Goal: Check status: Check status

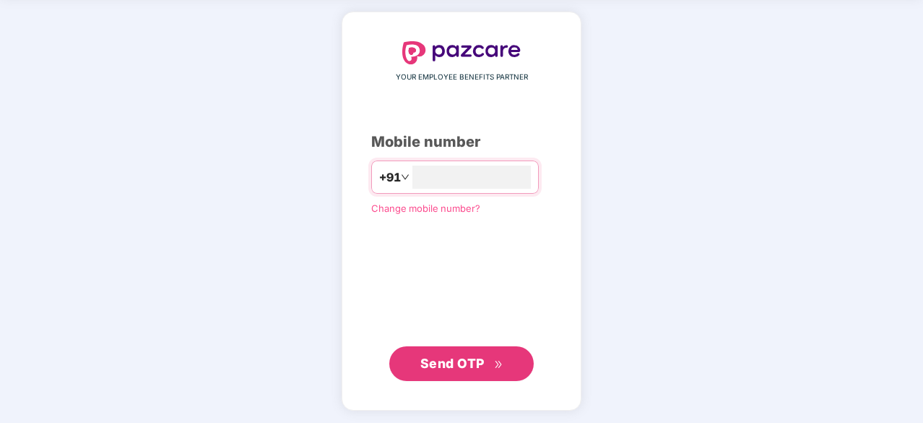
type input "**********"
click at [435, 356] on span "Send OTP" at bounding box center [453, 363] width 64 height 15
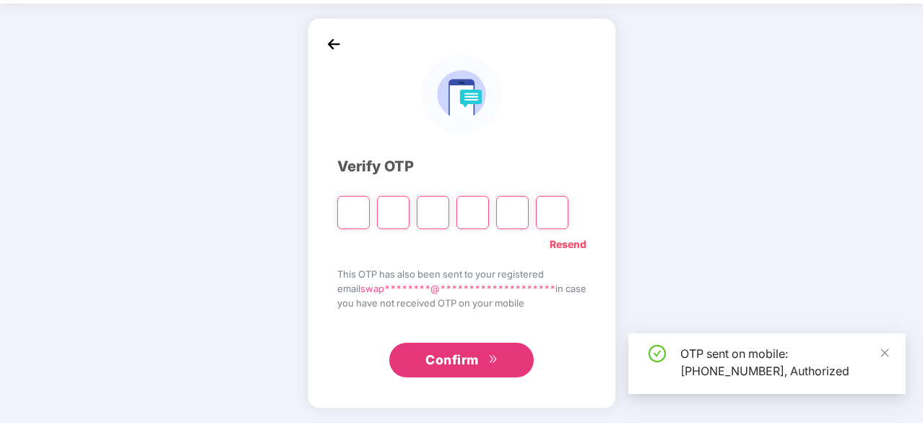
scroll to position [48, 0]
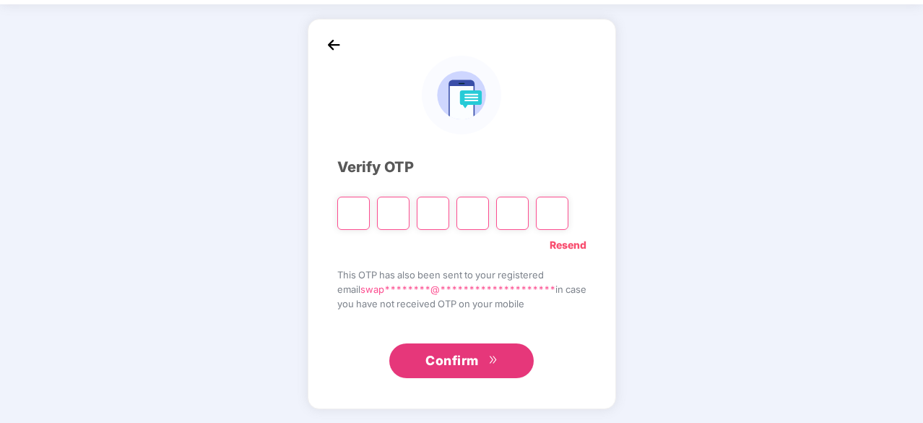
type input "*"
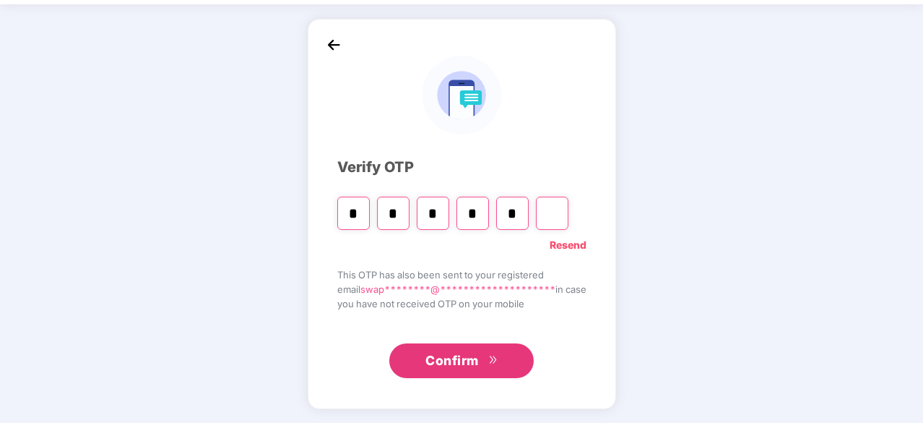
type input "*"
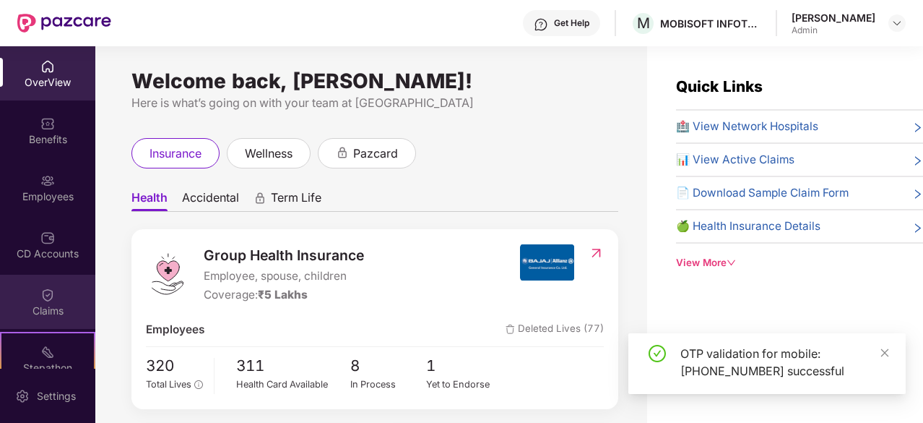
click at [52, 298] on img at bounding box center [47, 295] width 14 height 14
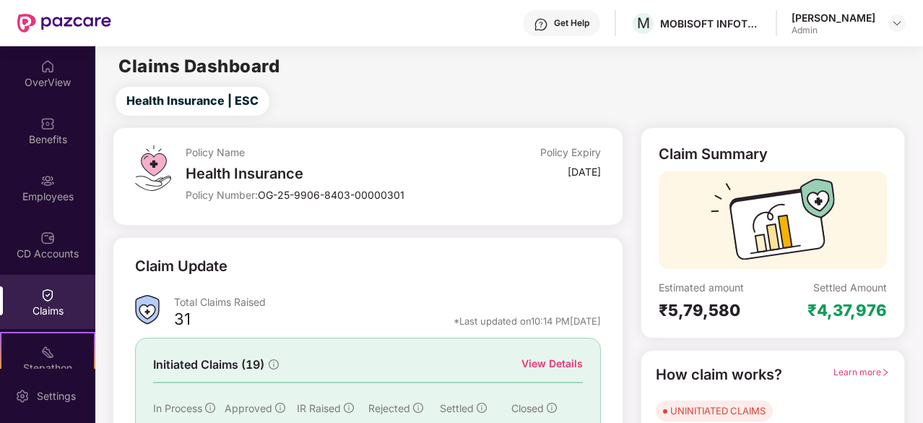
scroll to position [142, 0]
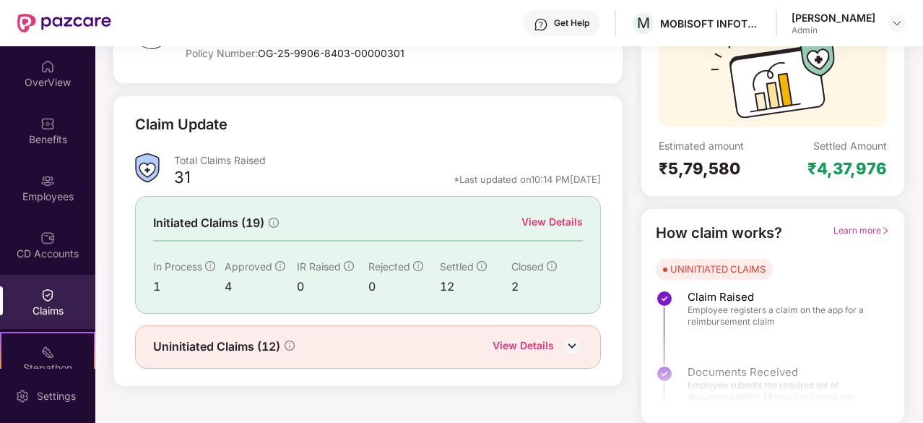
click at [572, 342] on img at bounding box center [572, 346] width 22 height 22
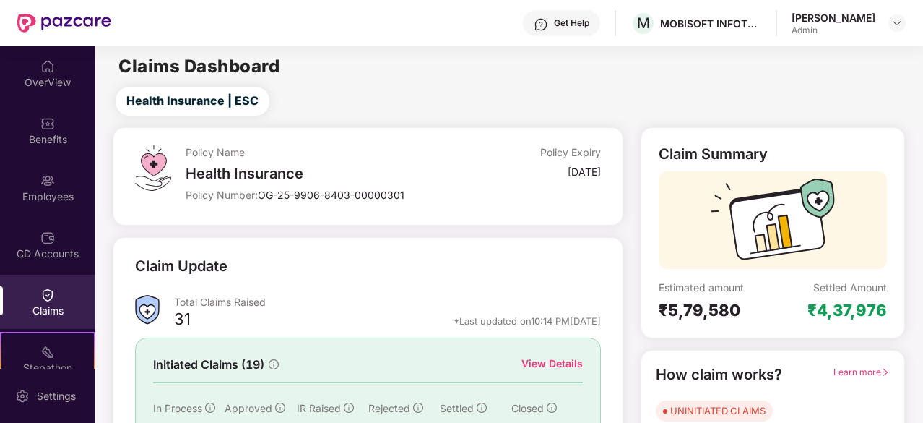
scroll to position [165, 0]
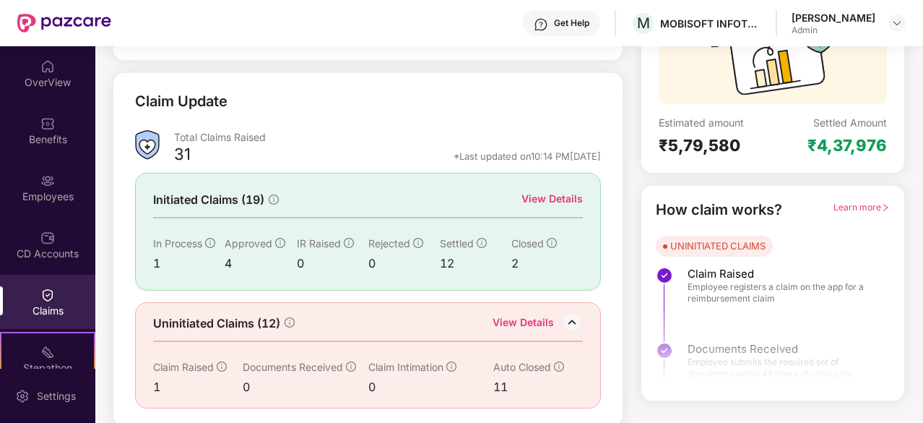
click at [551, 199] on div "View Details" at bounding box center [552, 199] width 61 height 16
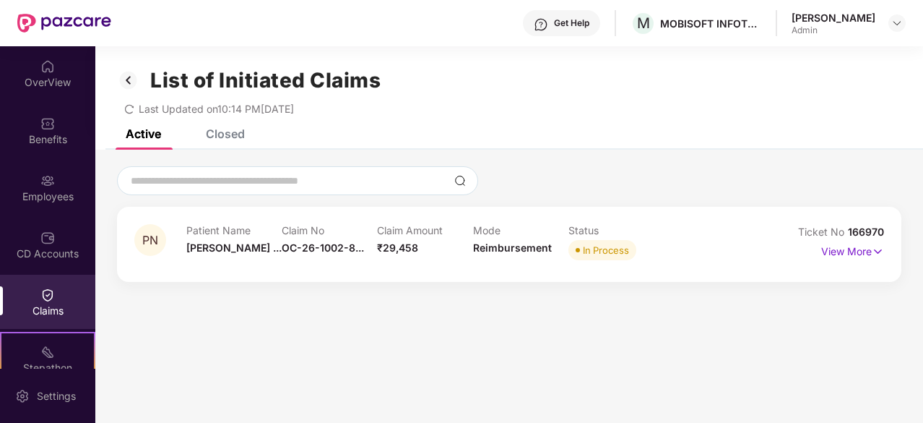
click at [49, 298] on img at bounding box center [47, 295] width 14 height 14
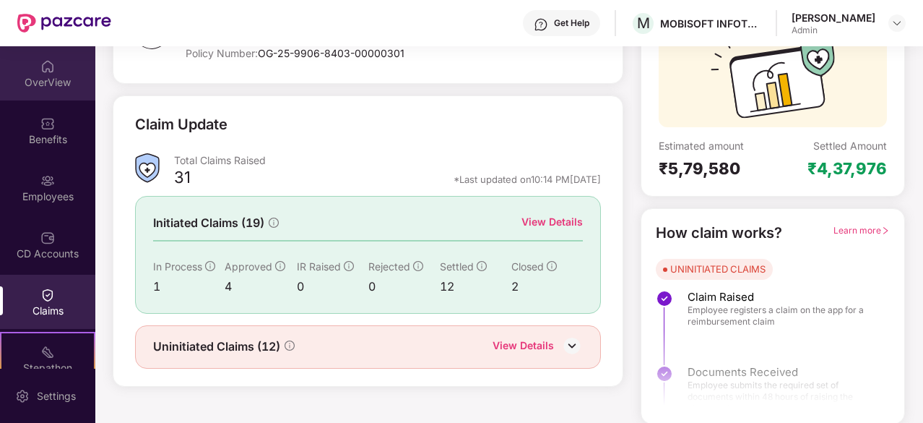
click at [48, 86] on div "OverView" at bounding box center [47, 82] width 95 height 14
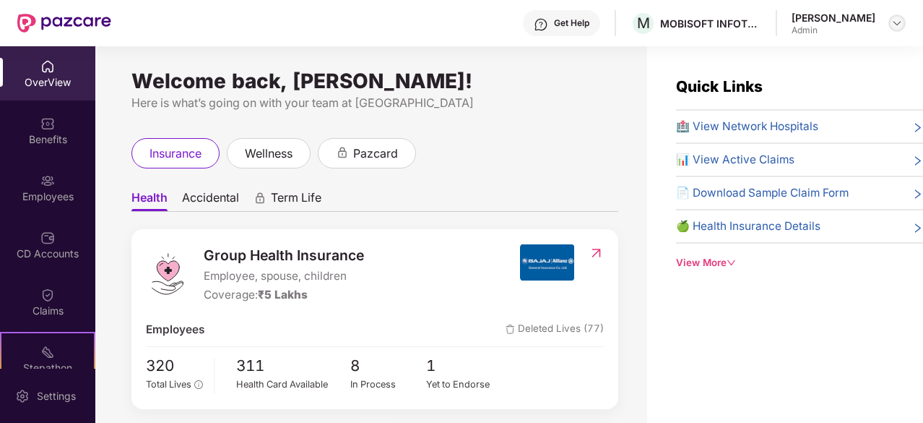
click at [897, 28] on img at bounding box center [898, 23] width 12 height 12
click at [563, 158] on div "insurance wellness pazcard" at bounding box center [375, 153] width 487 height 30
click at [841, 163] on div "📊 View Active Claims" at bounding box center [799, 159] width 247 height 17
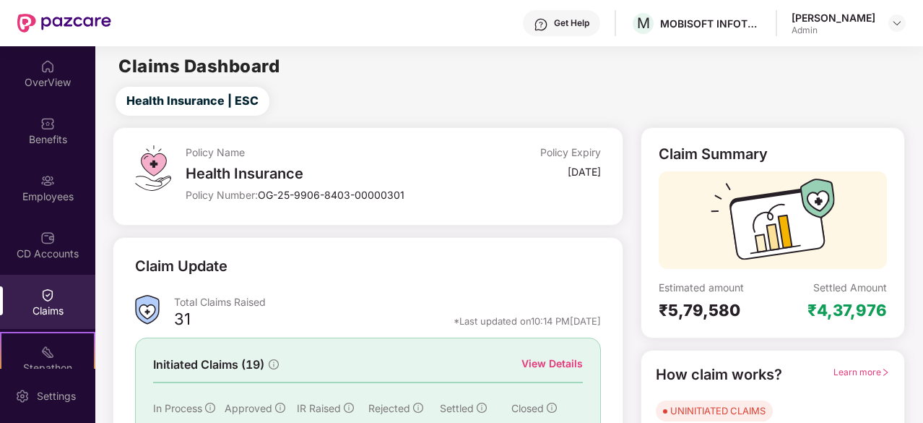
scroll to position [134, 0]
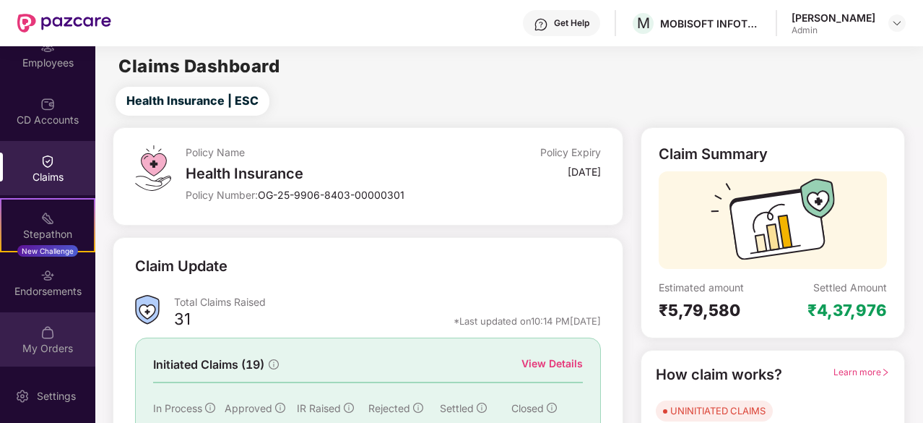
click at [35, 337] on div "My Orders" at bounding box center [47, 339] width 95 height 54
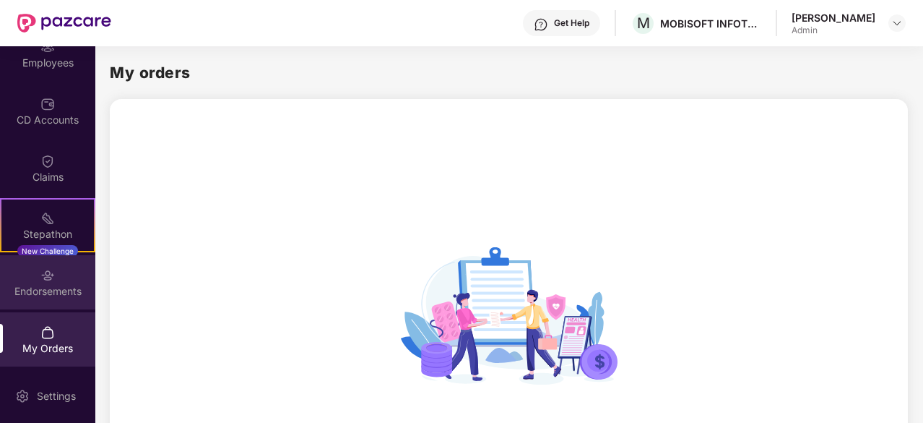
click at [46, 271] on img at bounding box center [47, 275] width 14 height 14
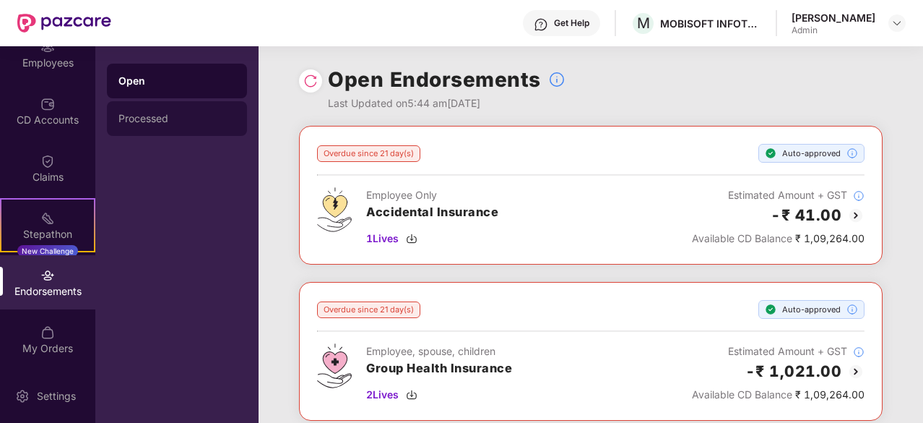
click at [153, 121] on div "Processed" at bounding box center [177, 119] width 117 height 12
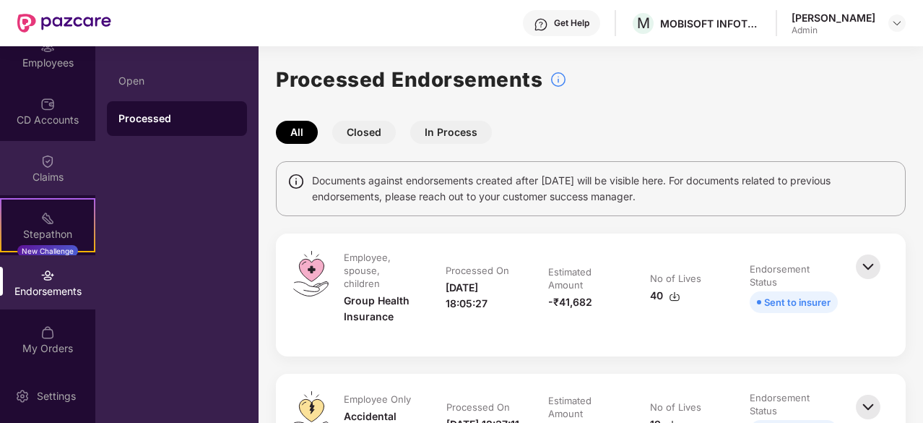
click at [52, 181] on div "Claims" at bounding box center [47, 177] width 95 height 14
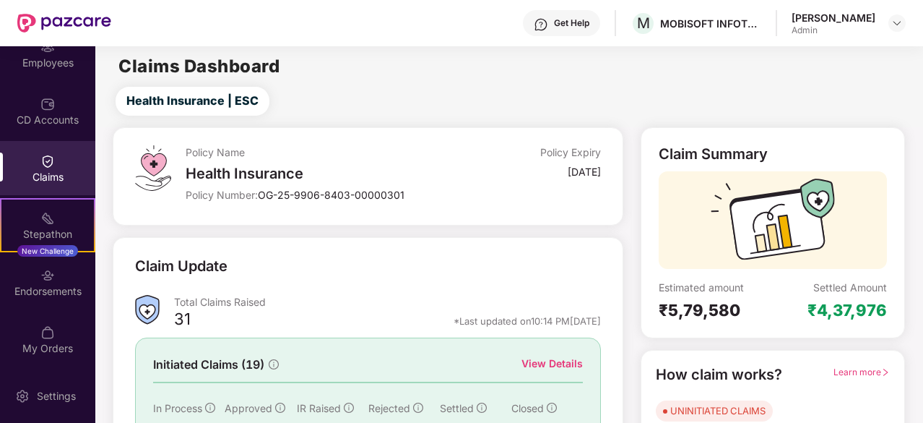
scroll to position [142, 0]
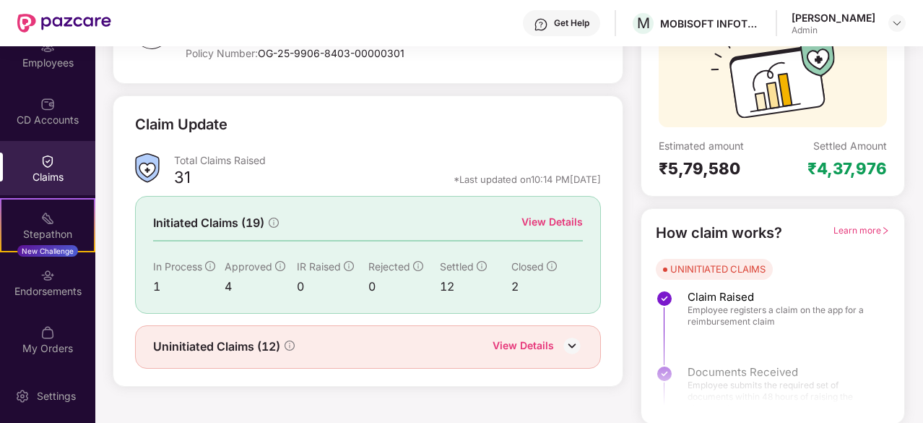
click at [871, 230] on span "Learn more" at bounding box center [862, 230] width 56 height 11
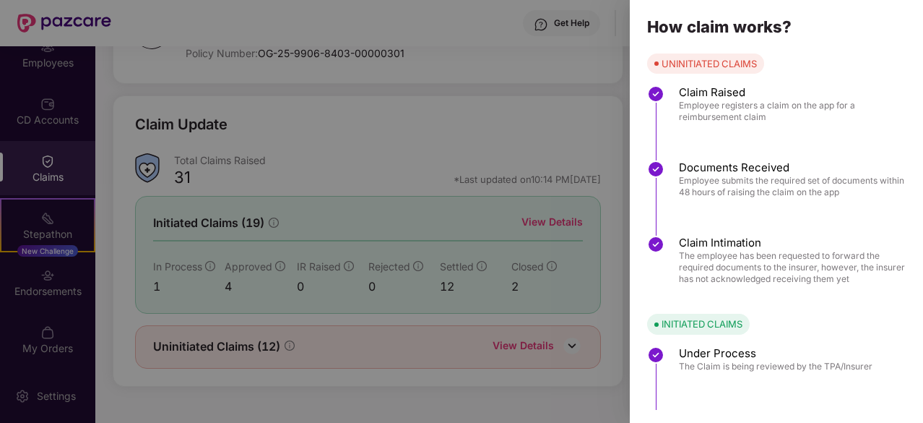
scroll to position [215, 0]
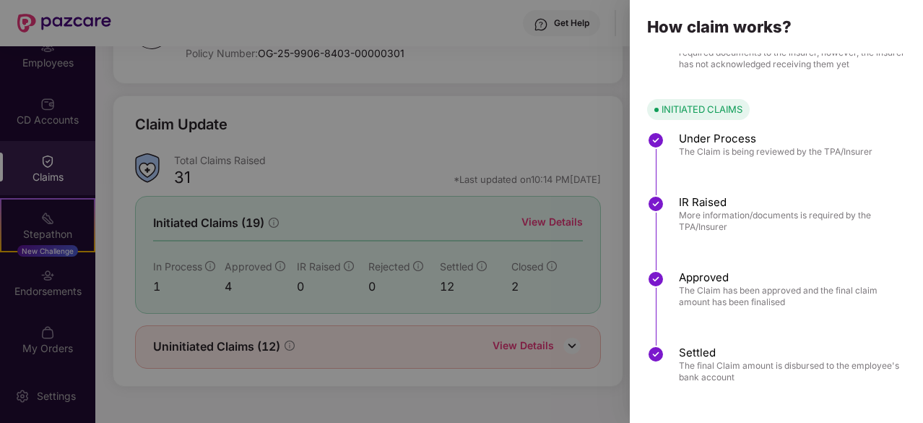
click at [496, 396] on div at bounding box center [461, 211] width 923 height 423
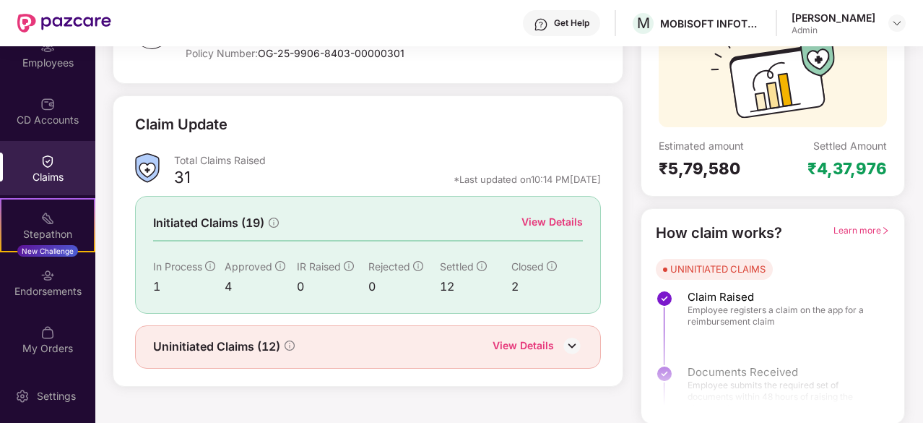
click at [558, 226] on div "View Details" at bounding box center [552, 222] width 61 height 16
